Goal: Transaction & Acquisition: Obtain resource

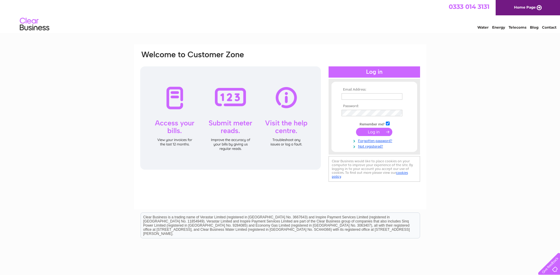
type input "info@wb-properties.com"
click at [374, 130] on input "submit" at bounding box center [374, 132] width 36 height 8
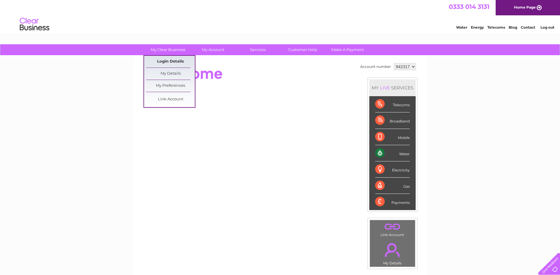
click at [158, 60] on link "Login Details" at bounding box center [170, 62] width 49 height 12
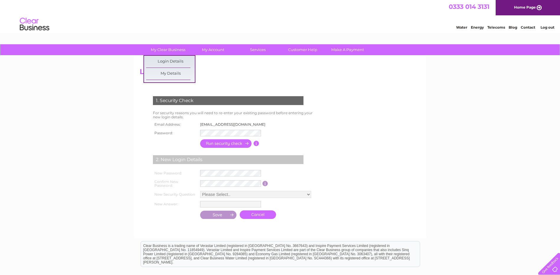
click at [223, 70] on h2 "Login Details" at bounding box center [280, 73] width 281 height 11
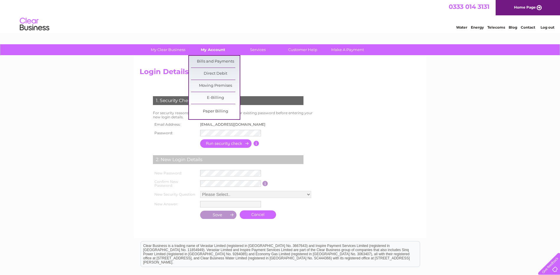
click at [214, 47] on link "My Account" at bounding box center [213, 49] width 49 height 11
click at [214, 59] on link "Bills and Payments" at bounding box center [215, 62] width 49 height 12
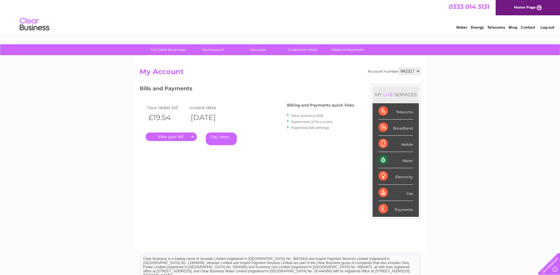
click at [194, 137] on link "." at bounding box center [170, 136] width 51 height 9
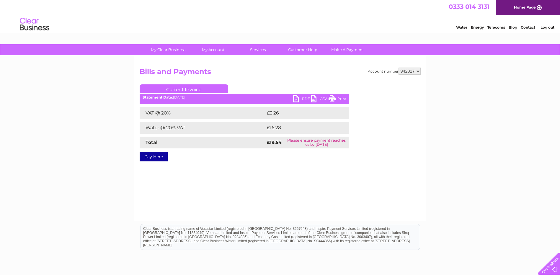
click at [297, 99] on link "PDF" at bounding box center [302, 99] width 18 height 9
click at [304, 99] on link "PDF" at bounding box center [302, 99] width 18 height 9
click at [544, 26] on link "Log out" at bounding box center [547, 27] width 14 height 4
